Goal: Information Seeking & Learning: Learn about a topic

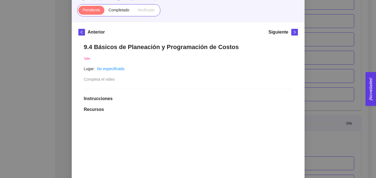
scroll to position [53, 0]
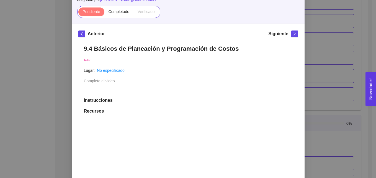
click at [314, 44] on div "9. OPERACIONES El emprendedor podrá planear, programar y estructurar costos y e…" at bounding box center [188, 89] width 376 height 178
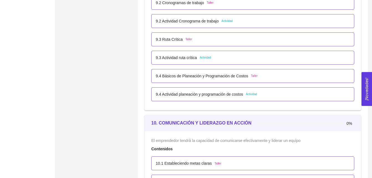
click at [251, 77] on span "Taller" at bounding box center [254, 76] width 7 height 4
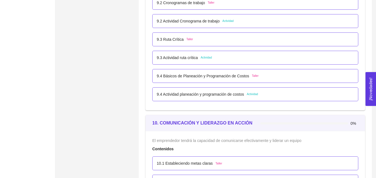
scroll to position [0, 0]
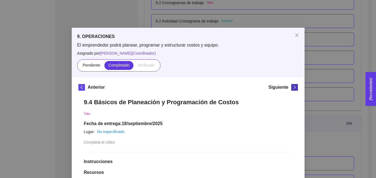
click at [293, 86] on icon "right" at bounding box center [295, 87] width 4 height 4
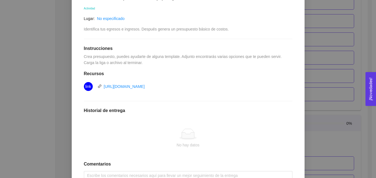
scroll to position [106, 0]
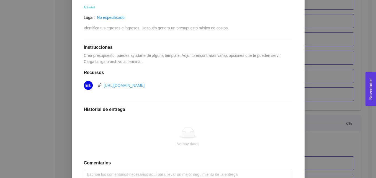
click at [133, 83] on link "[URL][DOMAIN_NAME]" at bounding box center [124, 85] width 41 height 4
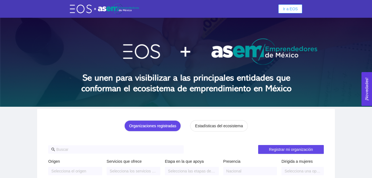
click at [287, 9] on span "Ir a EOS" at bounding box center [290, 9] width 15 height 6
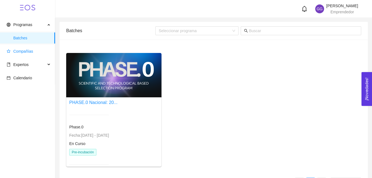
click at [23, 53] on span "Compañías" at bounding box center [23, 51] width 20 height 4
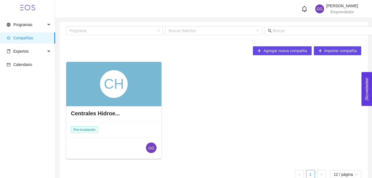
scroll to position [12, 0]
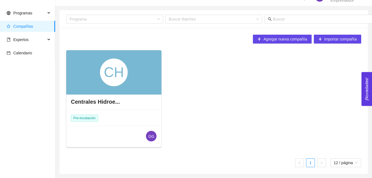
click at [154, 82] on div "CH" at bounding box center [113, 72] width 95 height 44
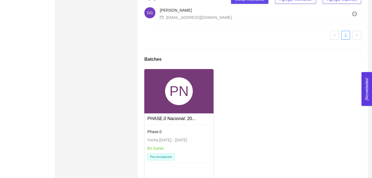
scroll to position [369, 0]
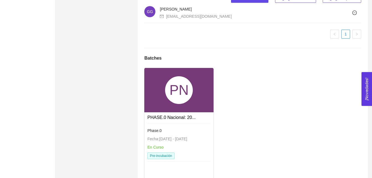
click at [200, 105] on div "PN" at bounding box center [178, 90] width 69 height 44
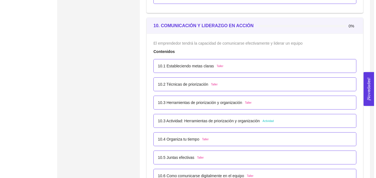
scroll to position [2061, 0]
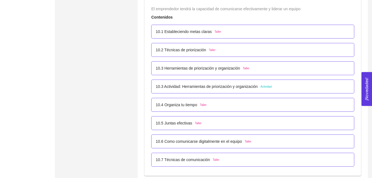
click at [264, 85] on span "Actividad" at bounding box center [265, 86] width 11 height 4
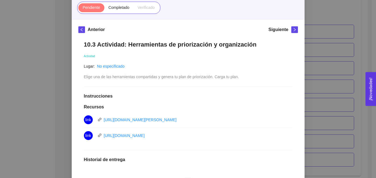
scroll to position [59, 0]
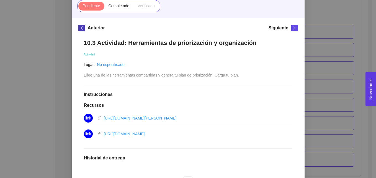
click at [80, 28] on icon "left" at bounding box center [82, 28] width 4 height 4
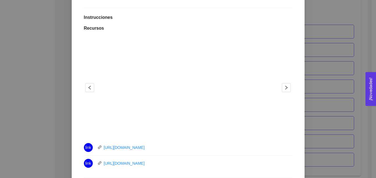
scroll to position [156, 0]
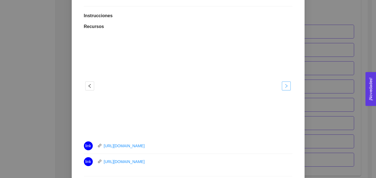
click at [284, 85] on icon "right" at bounding box center [286, 86] width 4 height 4
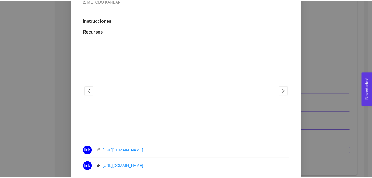
scroll to position [152, 0]
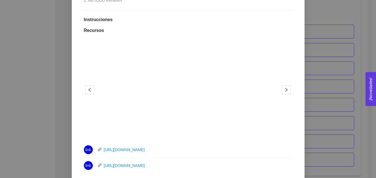
click at [338, 27] on div "10. COMUNICACIÓN Y LIDERAZGO EN ACCIÓN El emprendedor tendrá la capacidad de co…" at bounding box center [188, 89] width 376 height 178
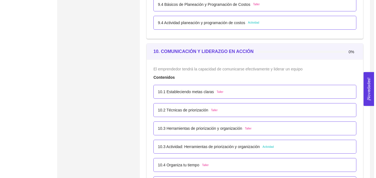
scroll to position [2027, 0]
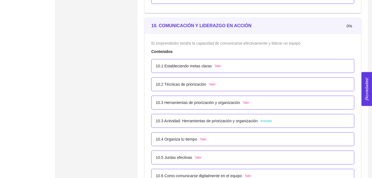
click at [268, 122] on span "Actividad" at bounding box center [265, 121] width 11 height 4
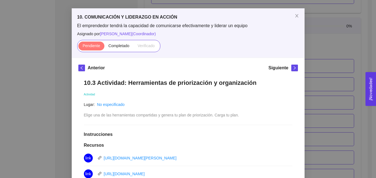
scroll to position [22, 0]
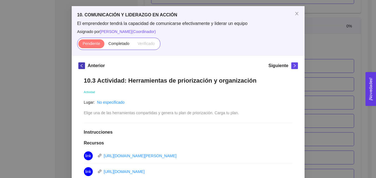
click at [81, 66] on icon "left" at bounding box center [82, 66] width 4 height 4
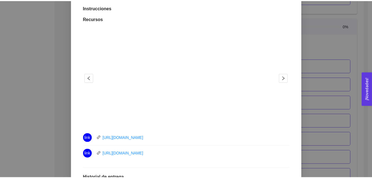
scroll to position [165, 0]
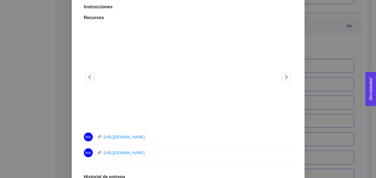
click at [347, 32] on div "10. COMUNICACIÓN Y LIDERAZGO EN ACCIÓN El emprendedor tendrá la capacidad de co…" at bounding box center [188, 89] width 376 height 178
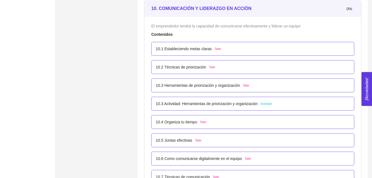
scroll to position [2035, 0]
